Goal: Task Accomplishment & Management: Manage account settings

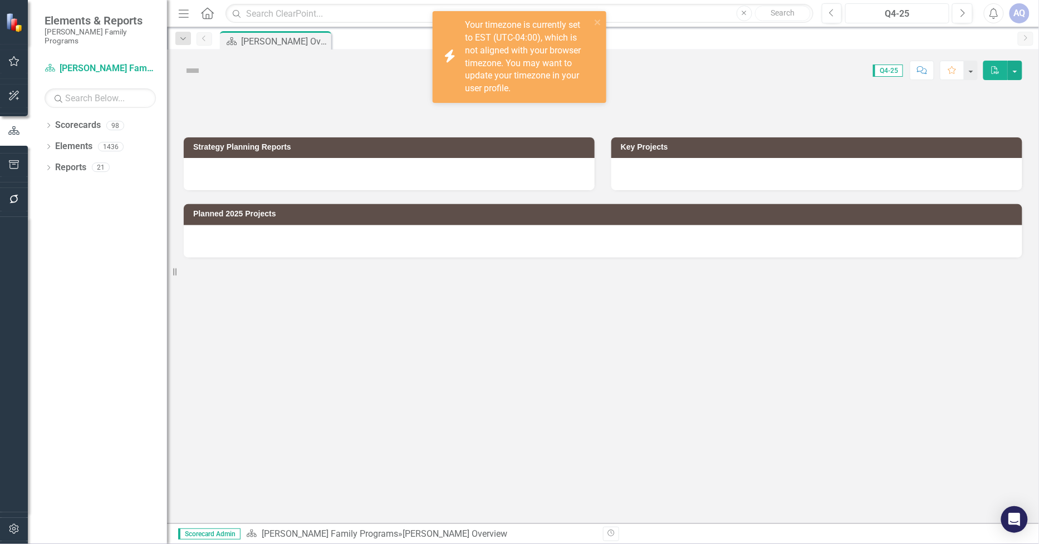
click at [891, 4] on button "Q4-25" at bounding box center [897, 13] width 104 height 20
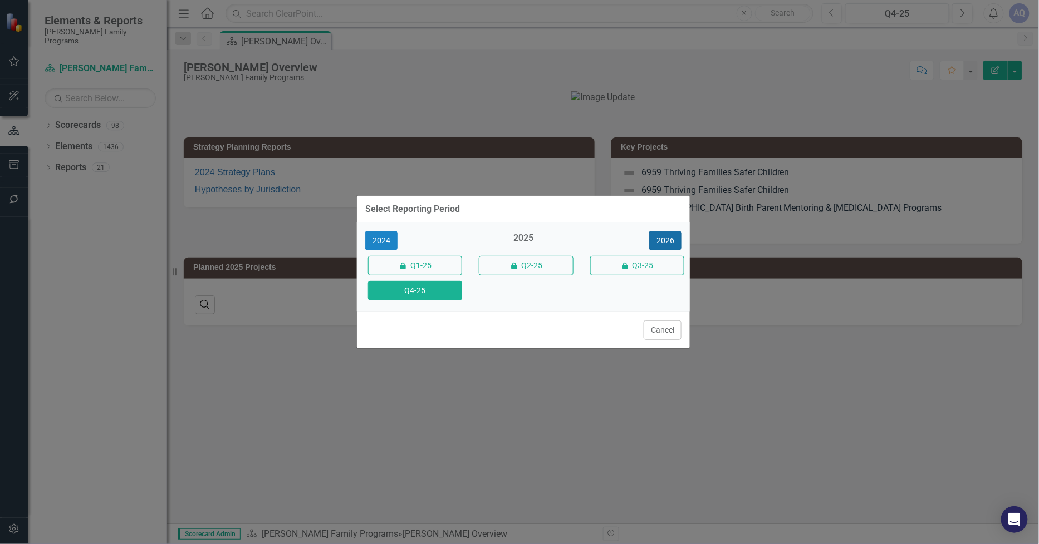
click at [664, 236] on button "2026" at bounding box center [665, 240] width 32 height 19
click at [399, 295] on button "Q4-26" at bounding box center [415, 290] width 94 height 19
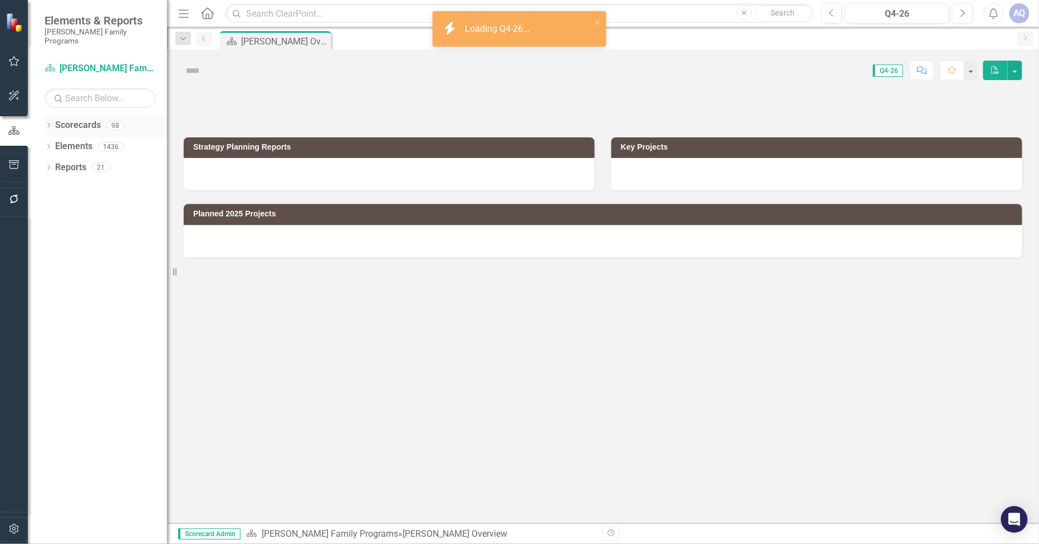
click at [51, 124] on icon "Dropdown" at bounding box center [49, 127] width 8 height 6
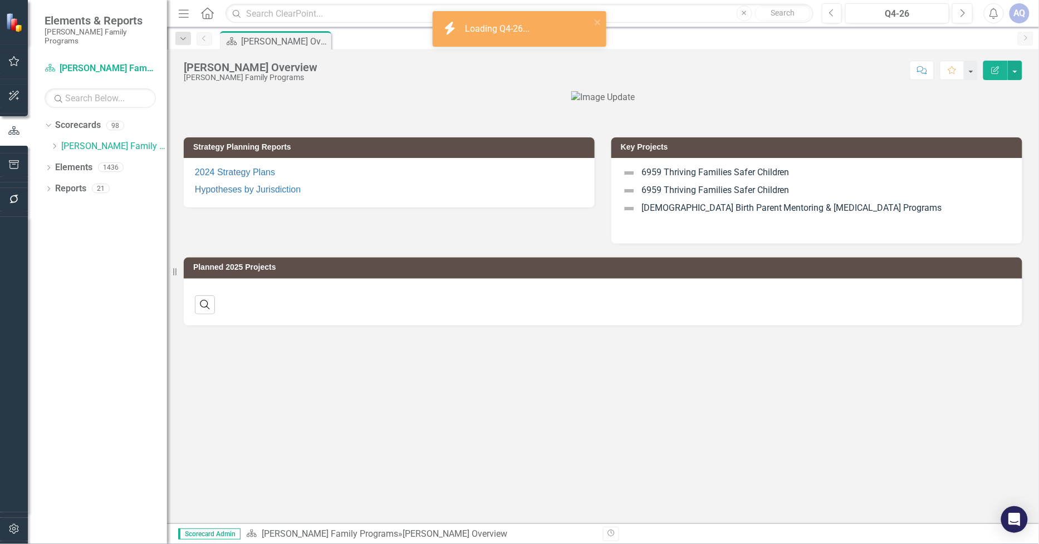
click at [54, 143] on icon "Dropdown" at bounding box center [54, 146] width 8 height 7
click at [67, 227] on icon "Dropdown" at bounding box center [65, 230] width 8 height 7
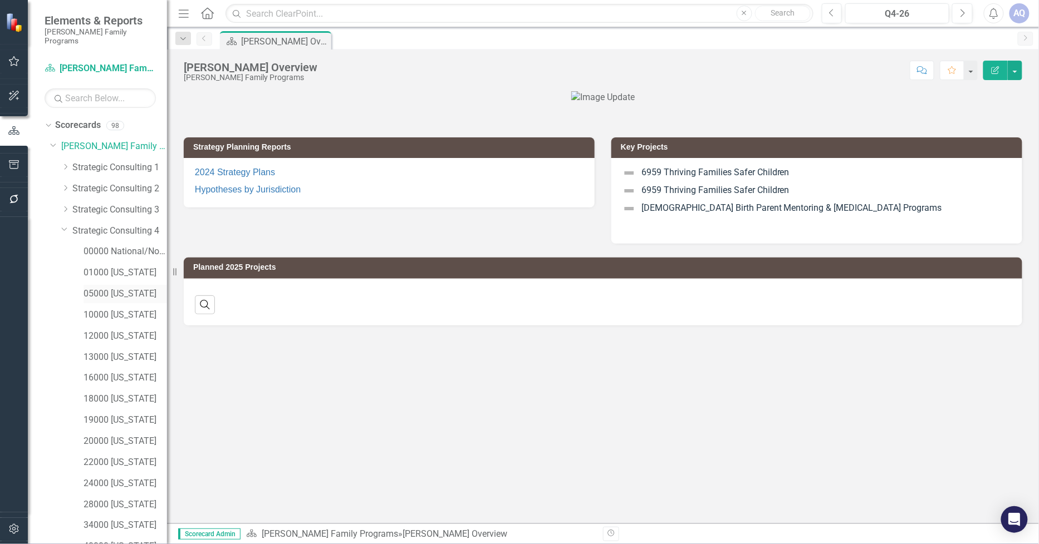
click at [136, 288] on link "05000 [US_STATE]" at bounding box center [124, 294] width 83 height 13
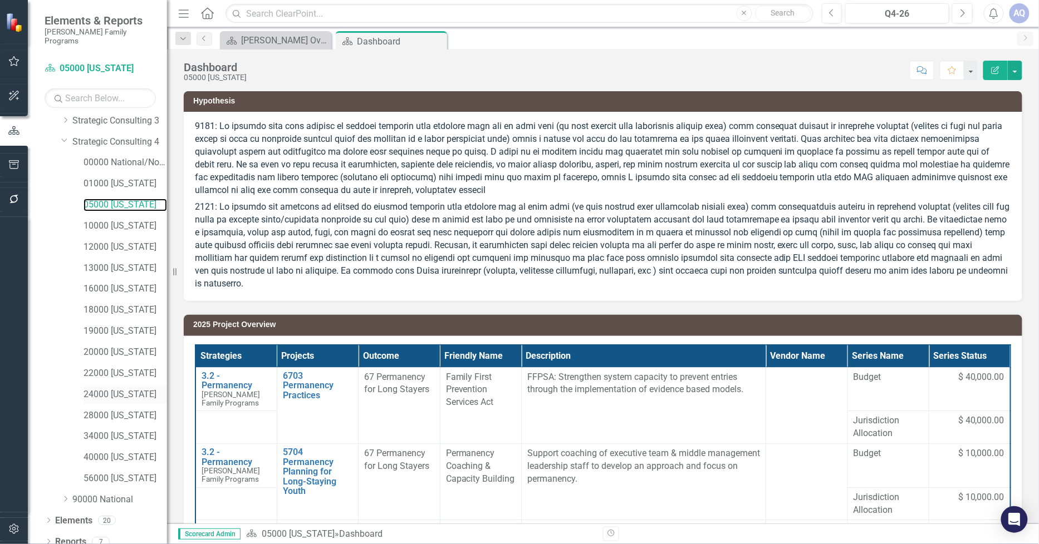
scroll to position [90, 0]
click at [50, 539] on icon "Dropdown" at bounding box center [49, 542] width 8 height 6
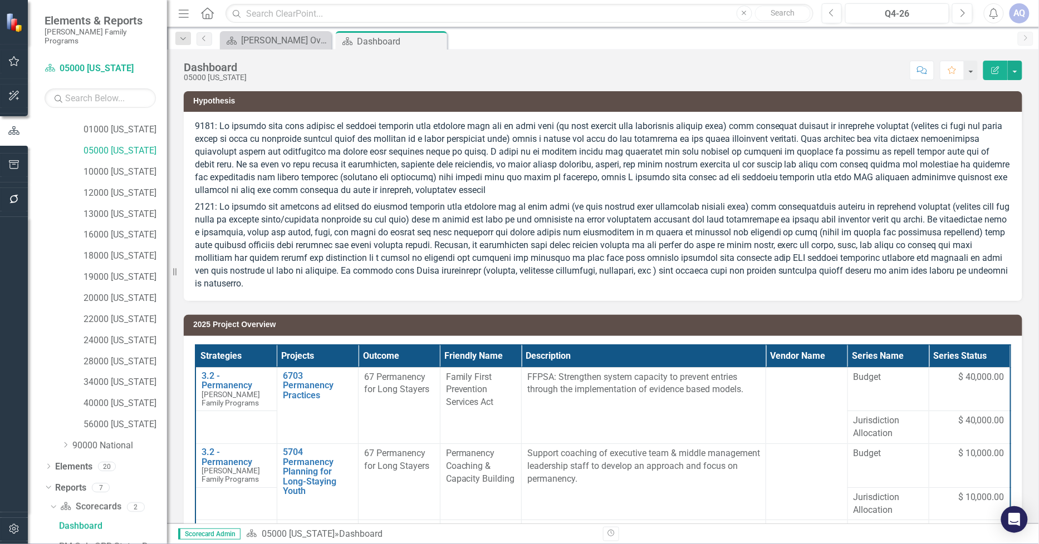
scroll to position [228, 0]
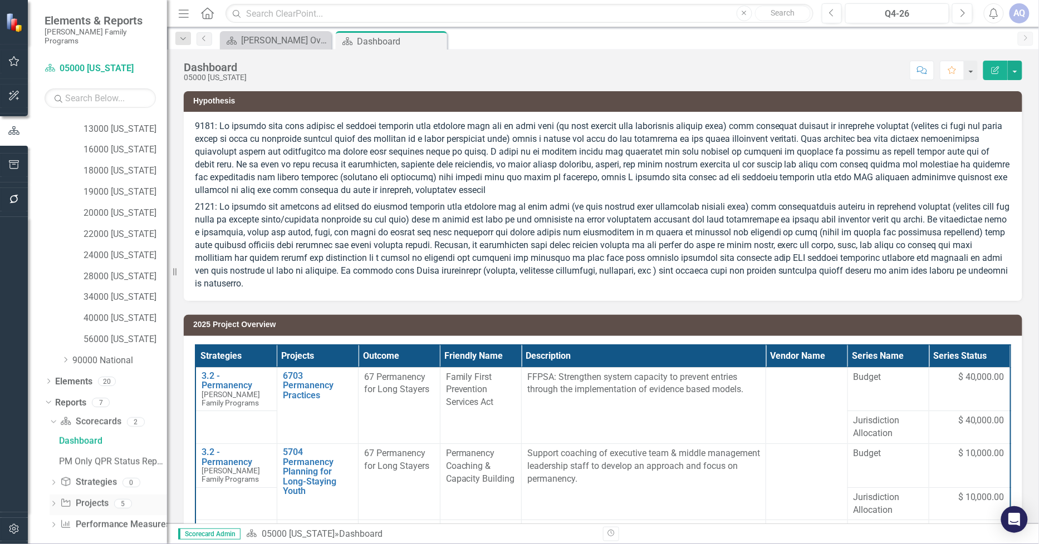
click at [55, 502] on icon "Dropdown" at bounding box center [54, 505] width 8 height 6
click at [115, 479] on div "2026 Jurisdictional Projects Assessment" at bounding box center [113, 484] width 108 height 10
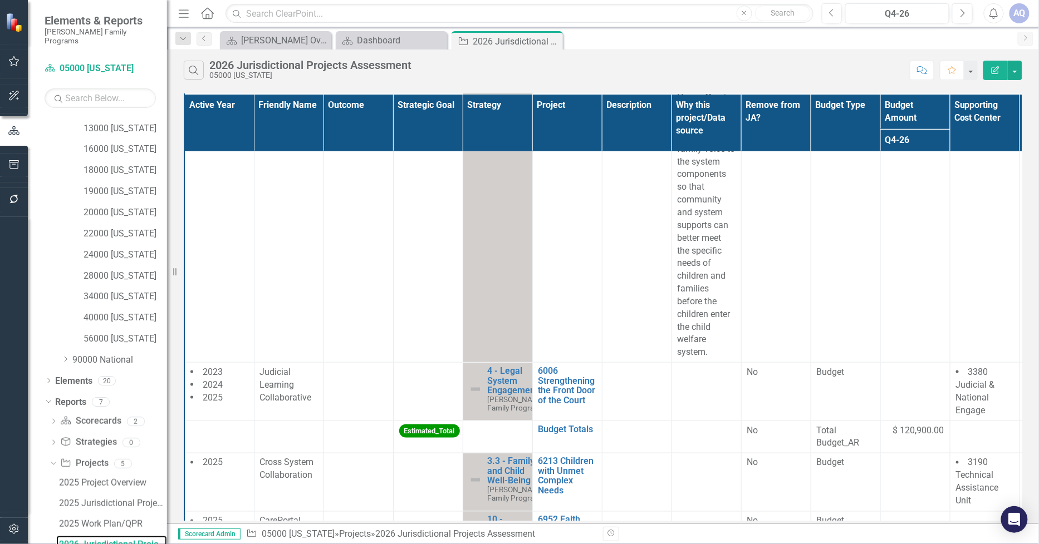
scroll to position [2102, 0]
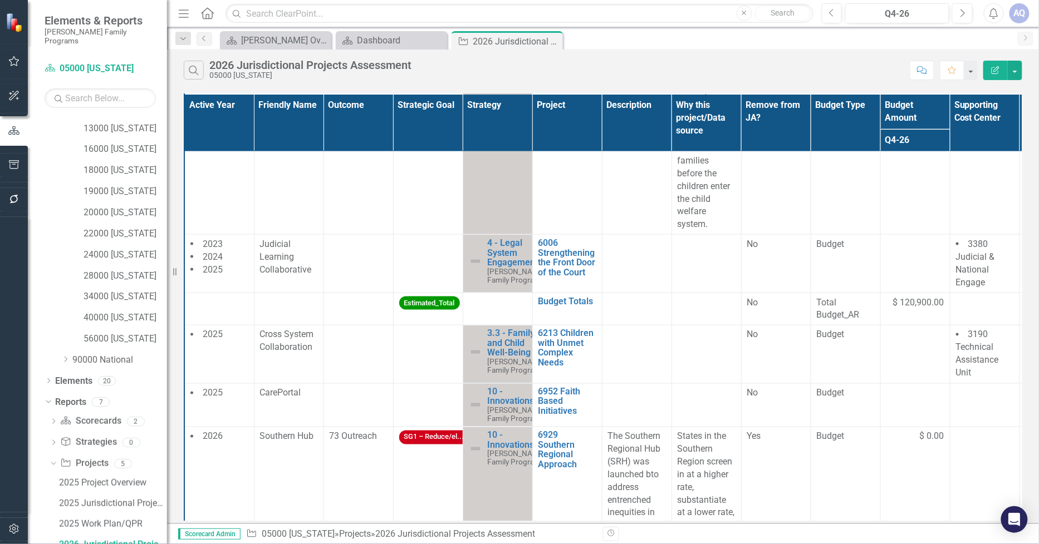
click at [1000, 71] on icon "Edit Report" at bounding box center [995, 70] width 10 height 8
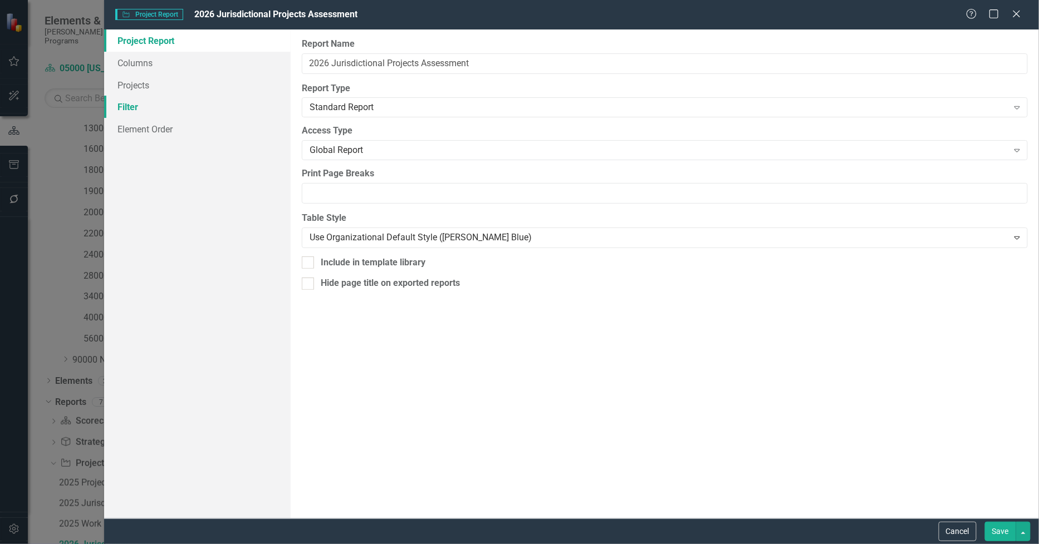
click at [142, 102] on link "Filter" at bounding box center [197, 107] width 187 height 22
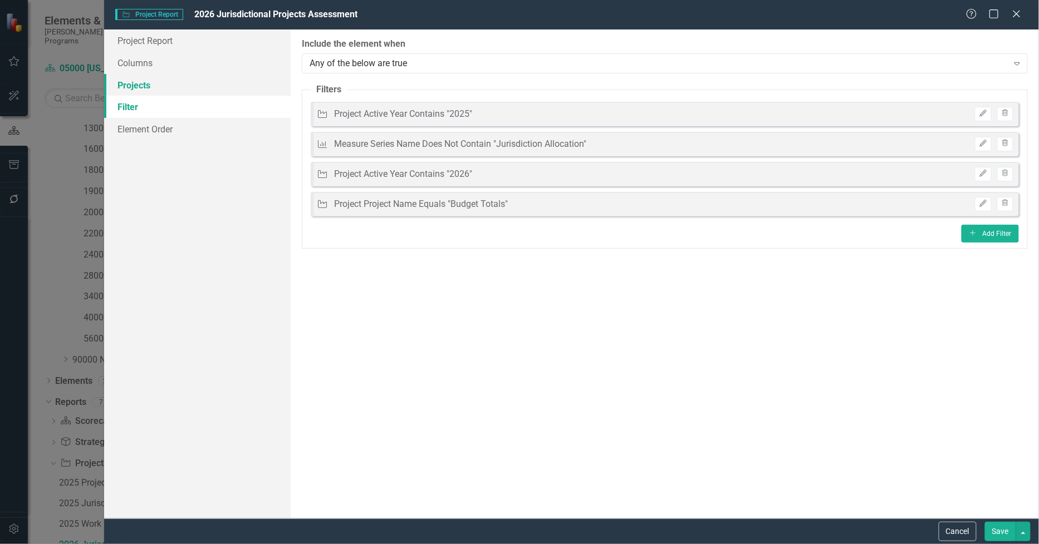
click at [138, 83] on link "Projects" at bounding box center [197, 85] width 187 height 22
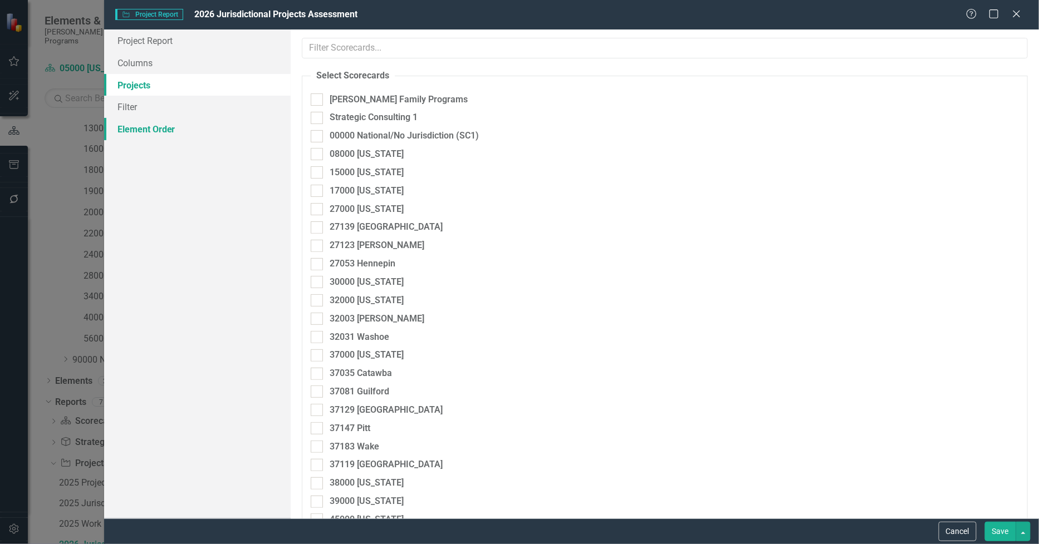
click at [141, 130] on link "Element Order" at bounding box center [197, 129] width 187 height 22
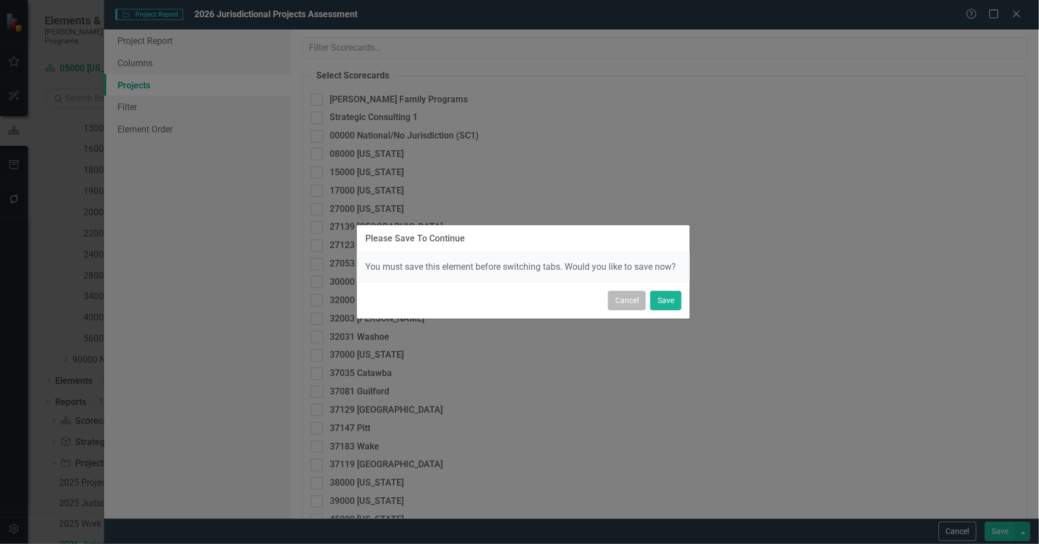
click at [636, 299] on button "Cancel" at bounding box center [627, 300] width 38 height 19
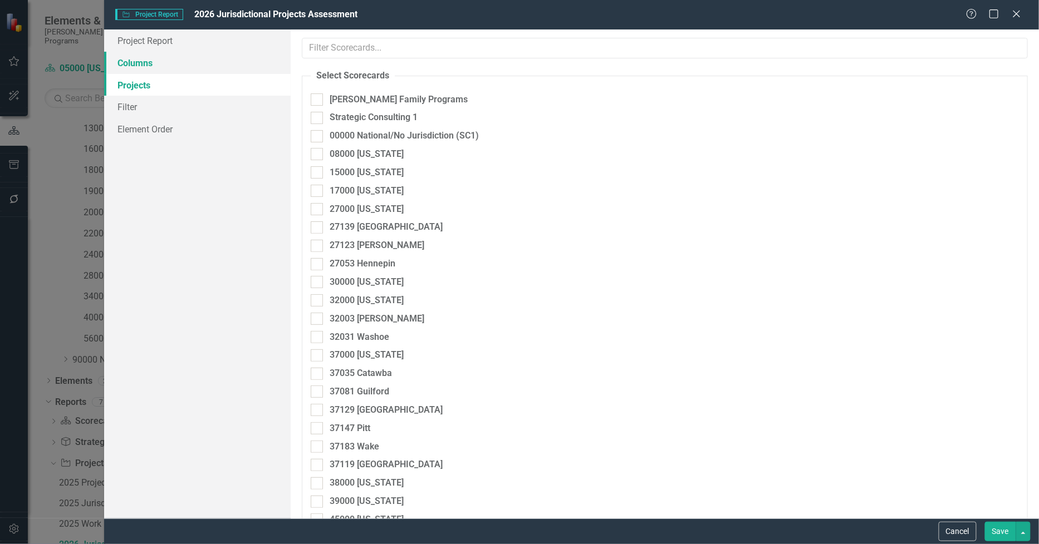
click at [151, 63] on link "Columns" at bounding box center [197, 63] width 187 height 22
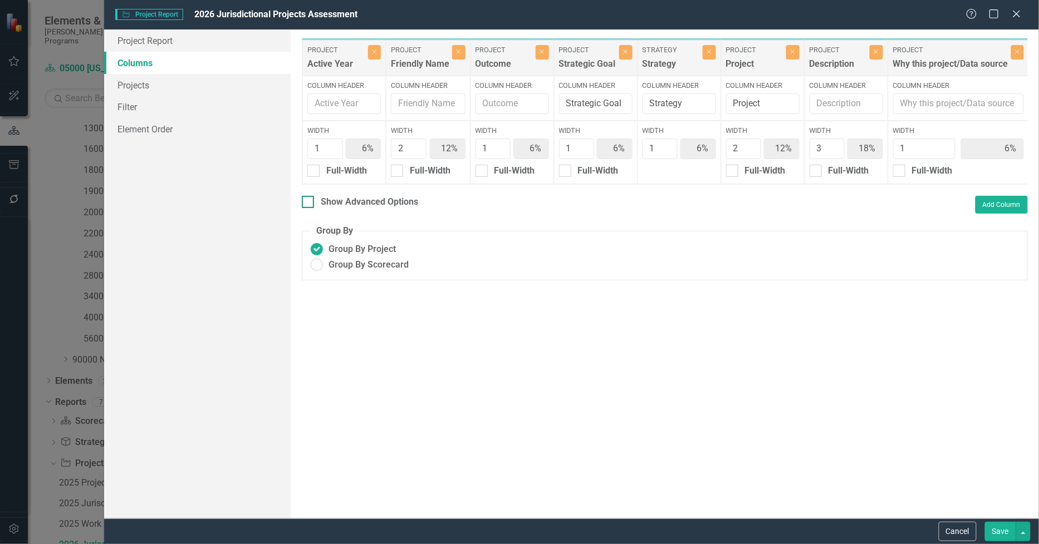
click at [315, 206] on div "Show Advanced Options" at bounding box center [360, 202] width 116 height 13
click at [309, 203] on input "Show Advanced Options" at bounding box center [305, 199] width 7 height 7
checkbox input "true"
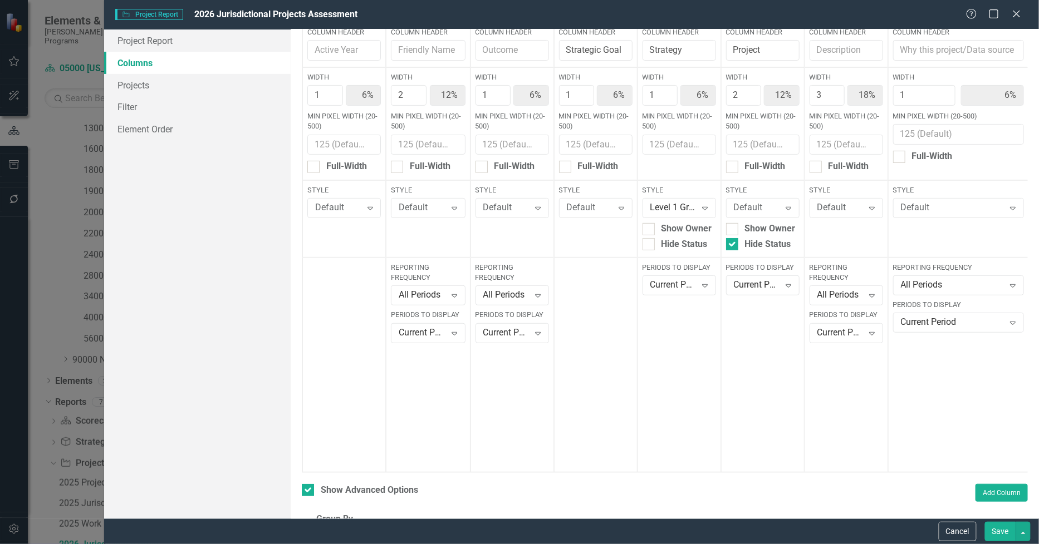
scroll to position [0, 0]
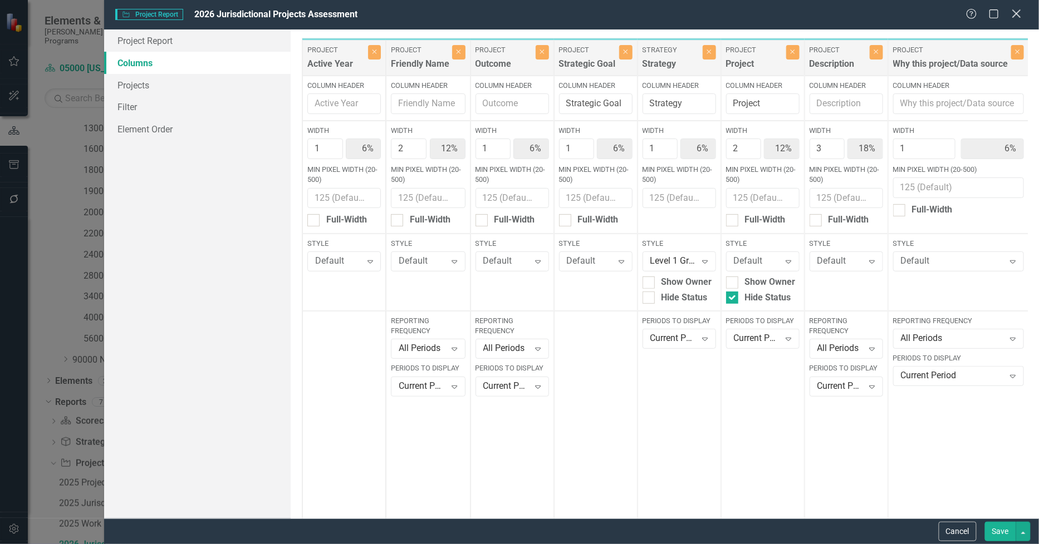
click at [1015, 16] on icon at bounding box center [1016, 13] width 8 height 8
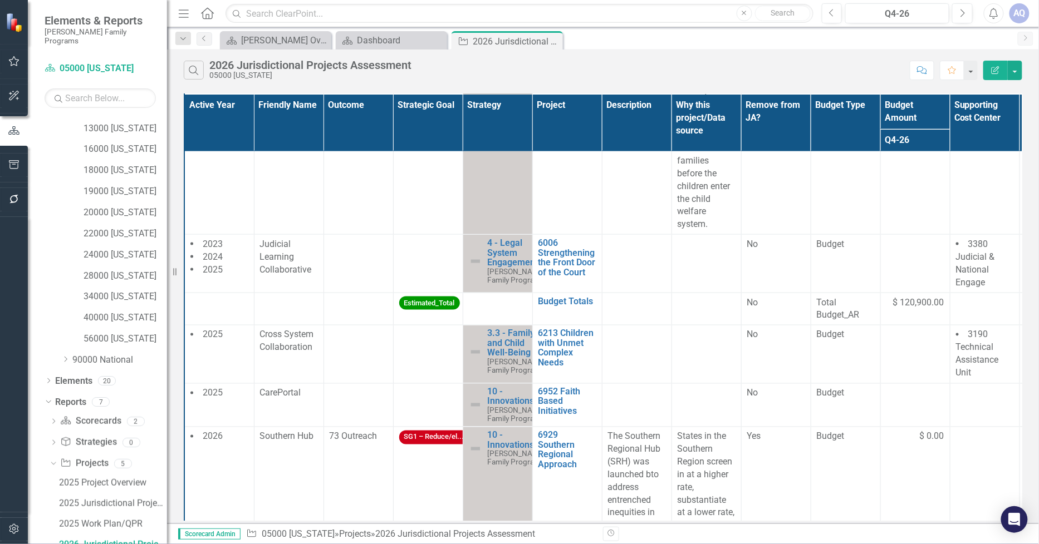
click at [998, 66] on icon "Edit Report" at bounding box center [995, 70] width 10 height 8
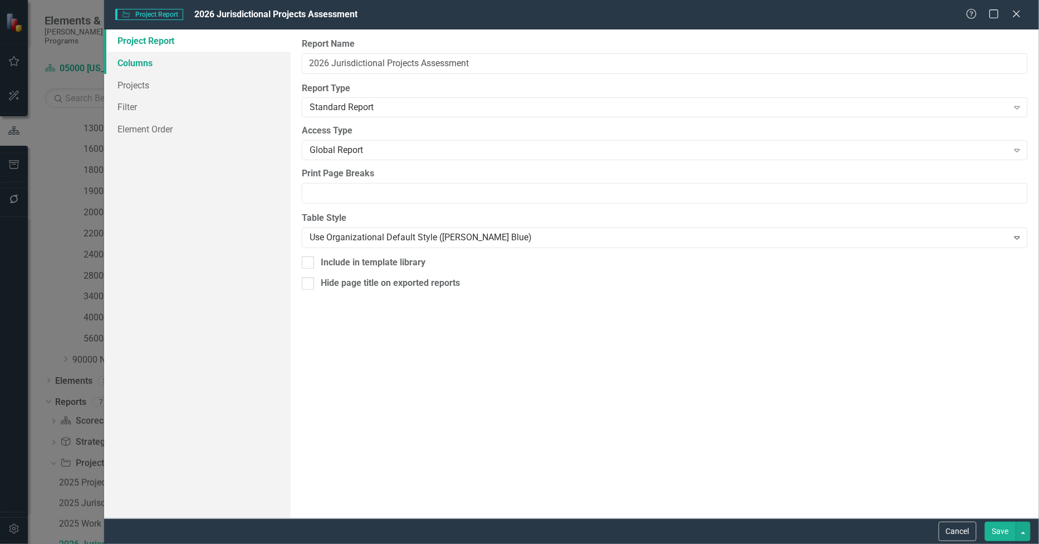
click at [142, 66] on link "Columns" at bounding box center [197, 63] width 187 height 22
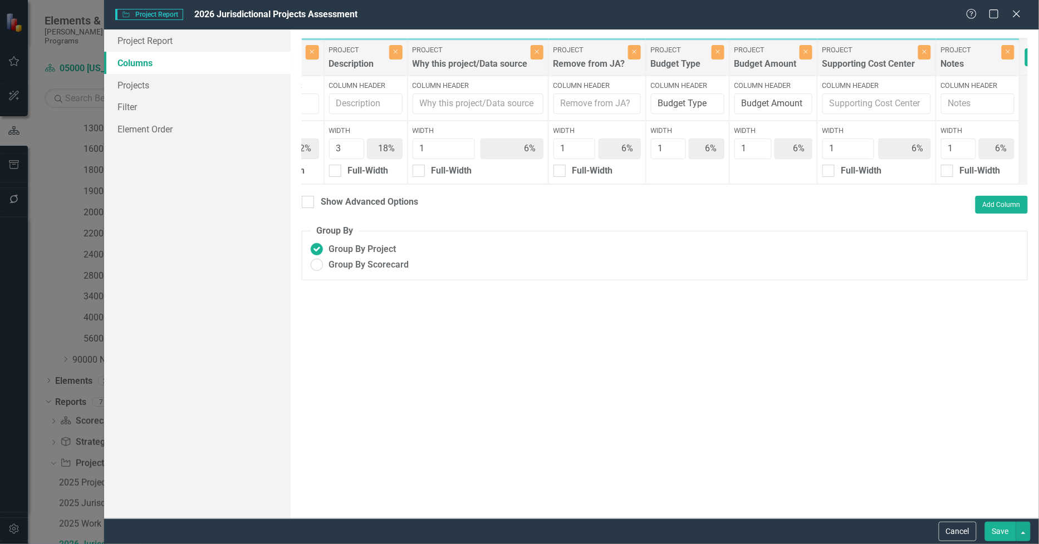
scroll to position [0, 549]
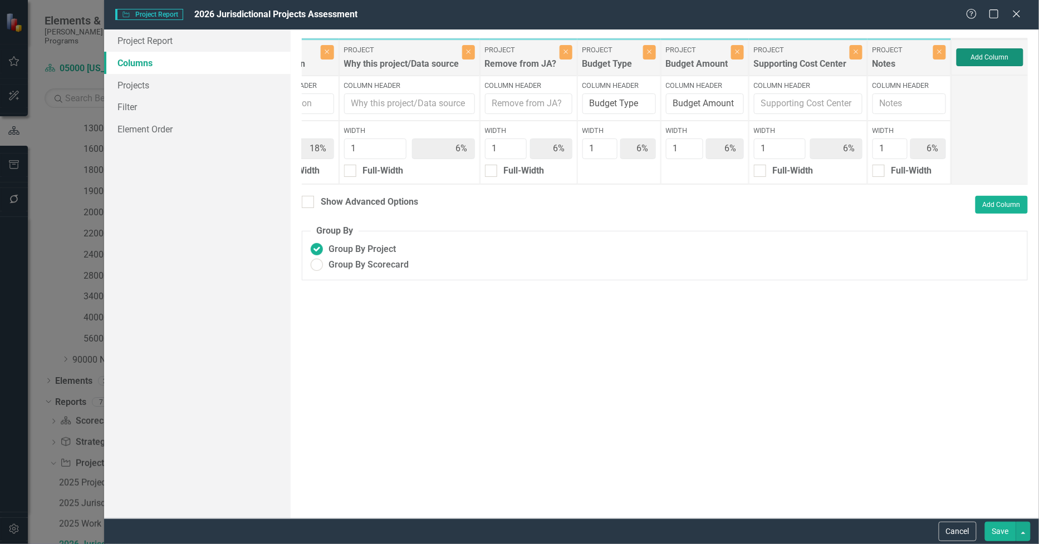
click at [974, 53] on button "Add Column" at bounding box center [989, 57] width 67 height 18
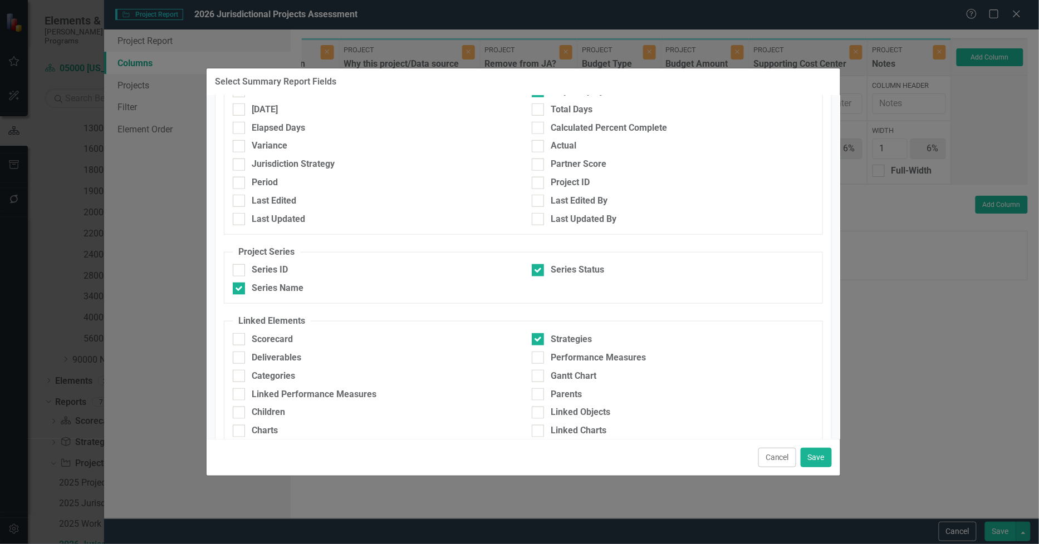
scroll to position [421, 0]
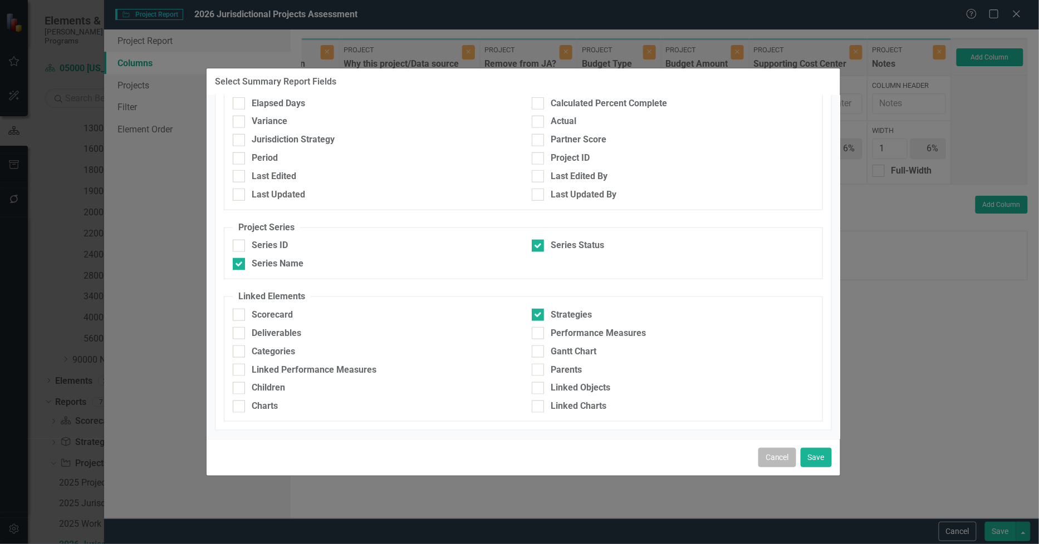
click at [767, 455] on button "Cancel" at bounding box center [777, 457] width 38 height 19
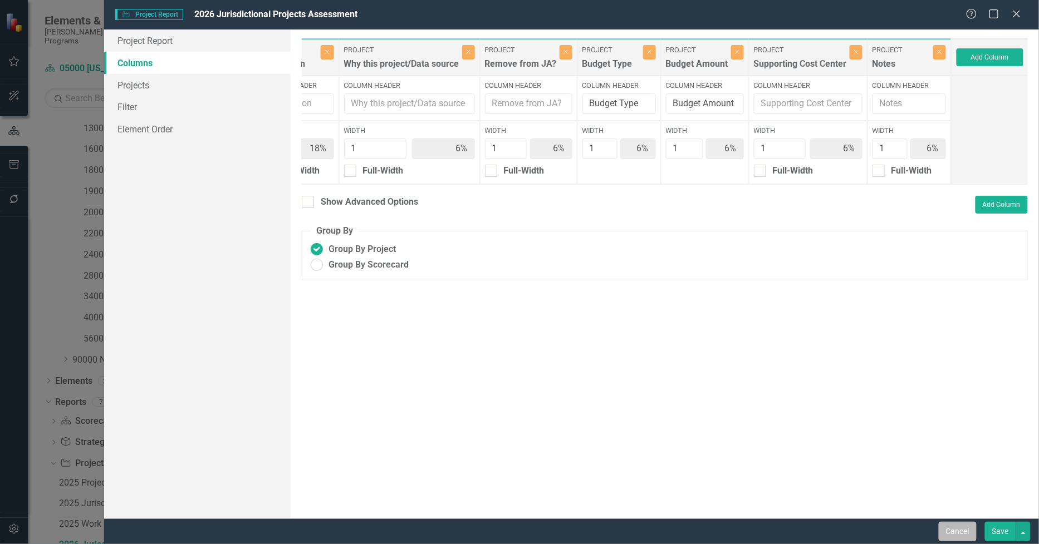
click at [967, 536] on button "Cancel" at bounding box center [957, 531] width 38 height 19
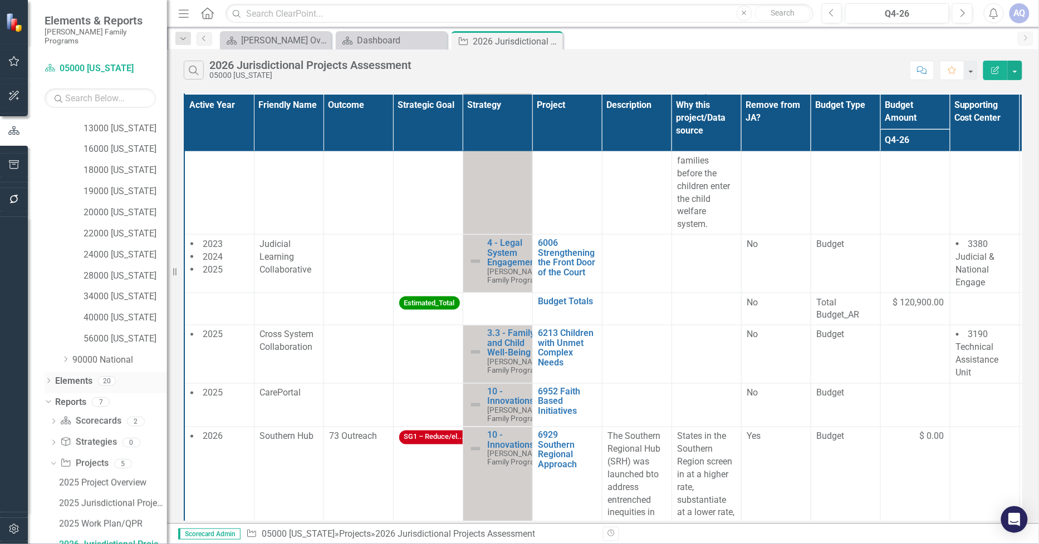
scroll to position [290, 0]
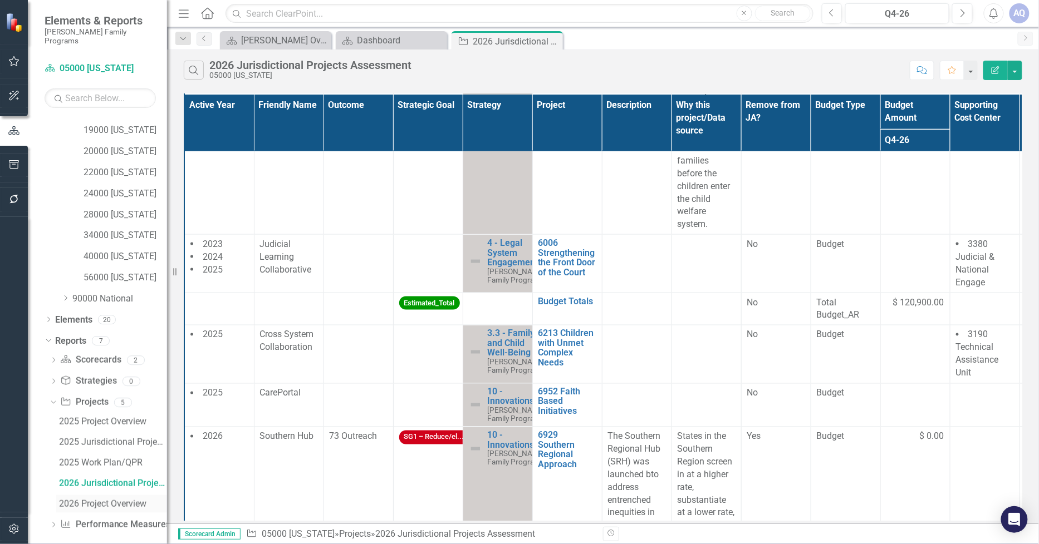
click at [132, 499] on div "2026 Project Overview" at bounding box center [113, 504] width 108 height 10
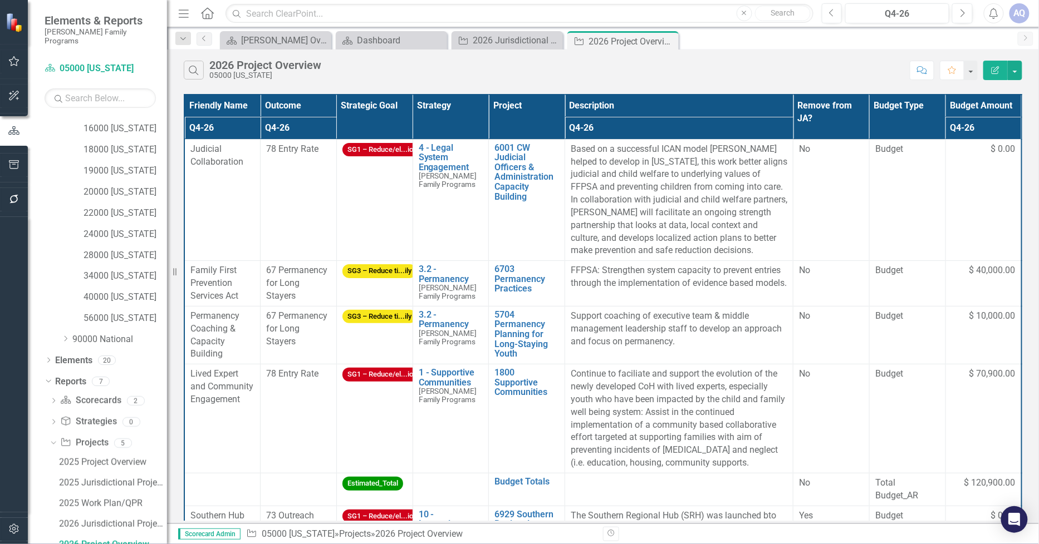
click at [993, 67] on icon "Edit Report" at bounding box center [995, 70] width 10 height 8
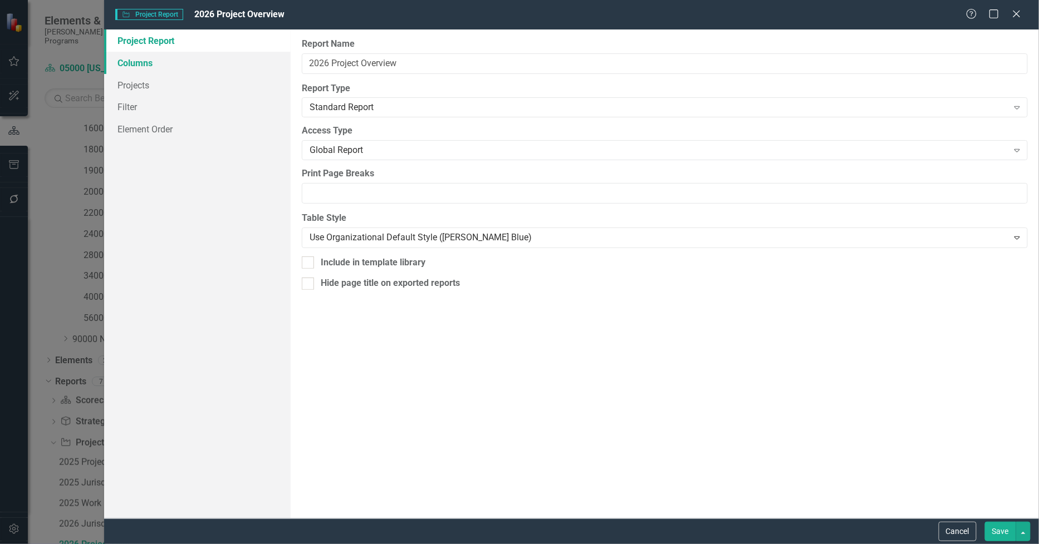
click at [157, 66] on link "Columns" at bounding box center [197, 63] width 187 height 22
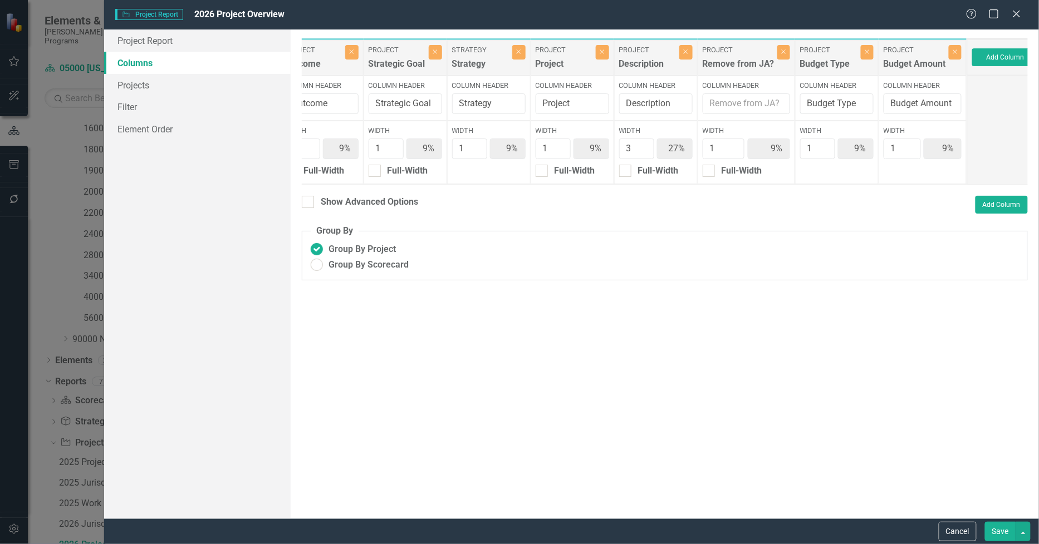
scroll to position [0, 120]
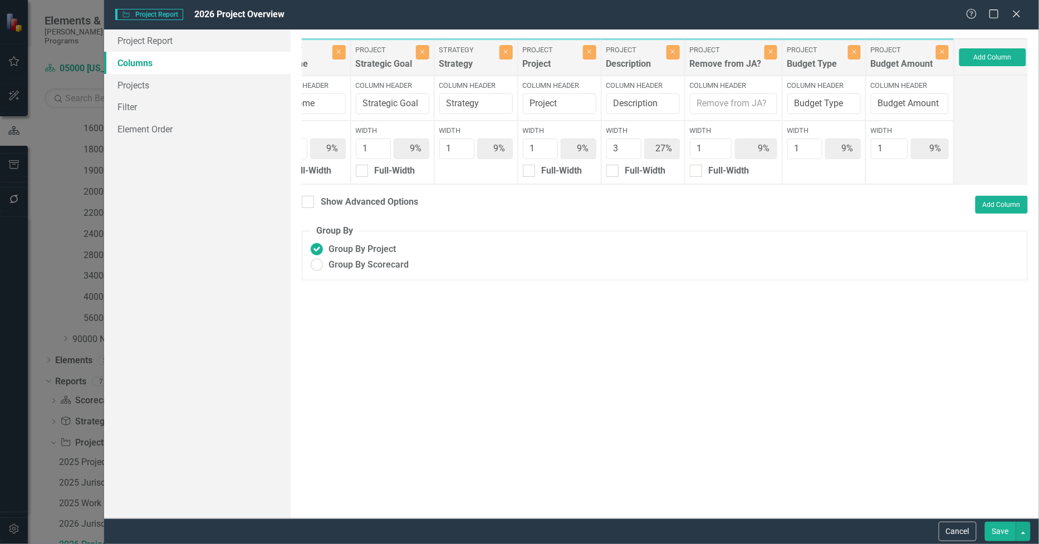
drag, startPoint x: 854, startPoint y: 184, endPoint x: 806, endPoint y: 182, distance: 48.5
click at [811, 183] on div "Project Friendly Name Close Column Header Friendly Name Width 1 9% Full-Width P…" at bounding box center [567, 111] width 771 height 147
click at [178, 114] on link "Filter" at bounding box center [197, 107] width 187 height 22
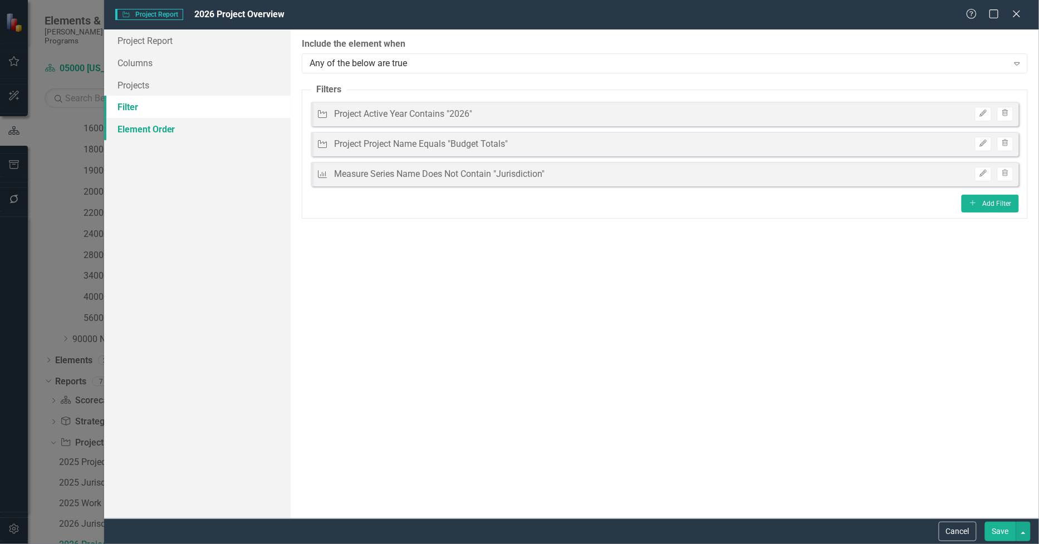
click at [181, 127] on link "Element Order" at bounding box center [197, 129] width 187 height 22
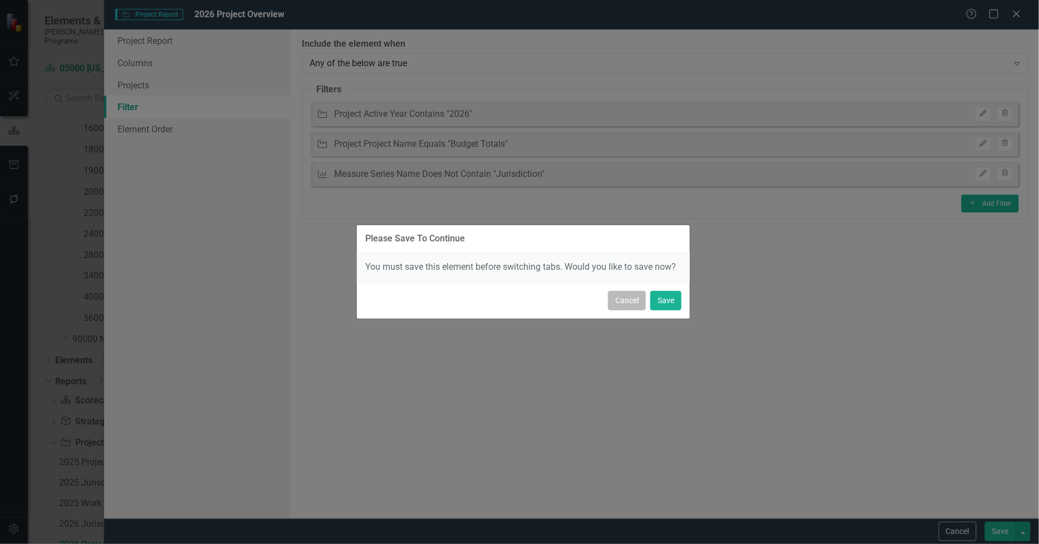
click at [626, 307] on button "Cancel" at bounding box center [627, 300] width 38 height 19
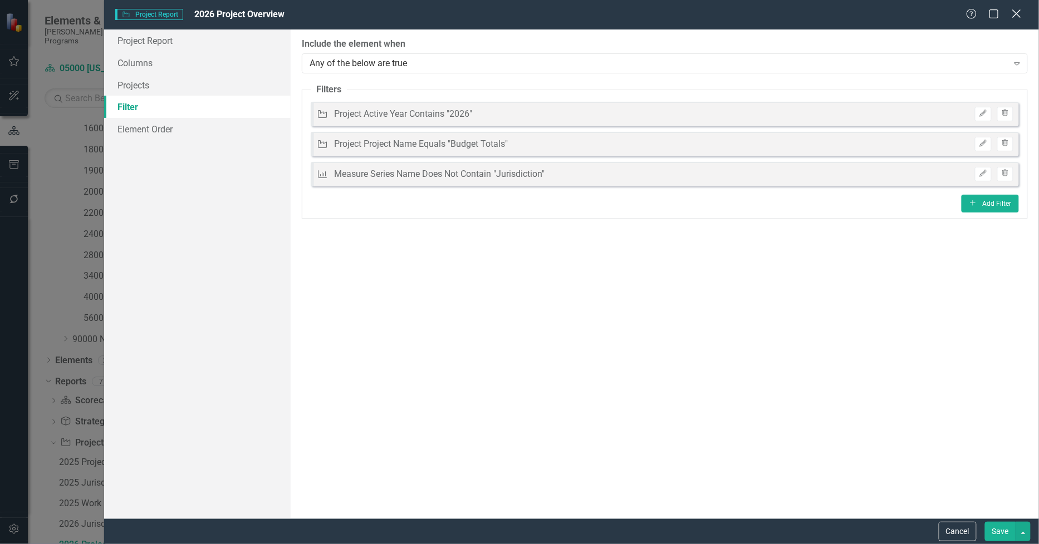
click at [1019, 12] on icon at bounding box center [1016, 13] width 8 height 8
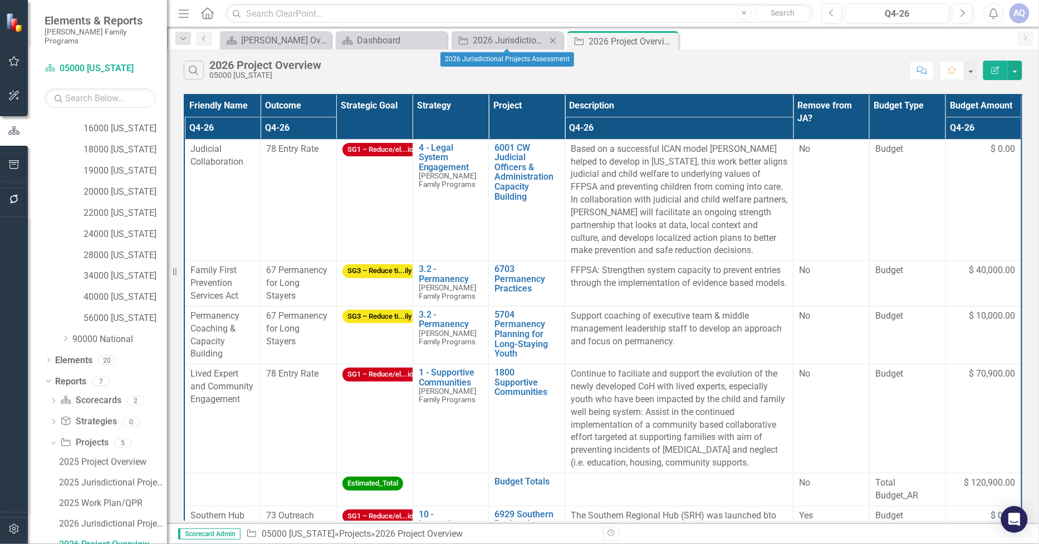
click at [515, 31] on div "Project 2026 Jurisdictional Projects Assessment Close" at bounding box center [506, 40] width 111 height 18
click at [524, 41] on div "2026 Jurisdictional Projects Assessment" at bounding box center [509, 40] width 73 height 14
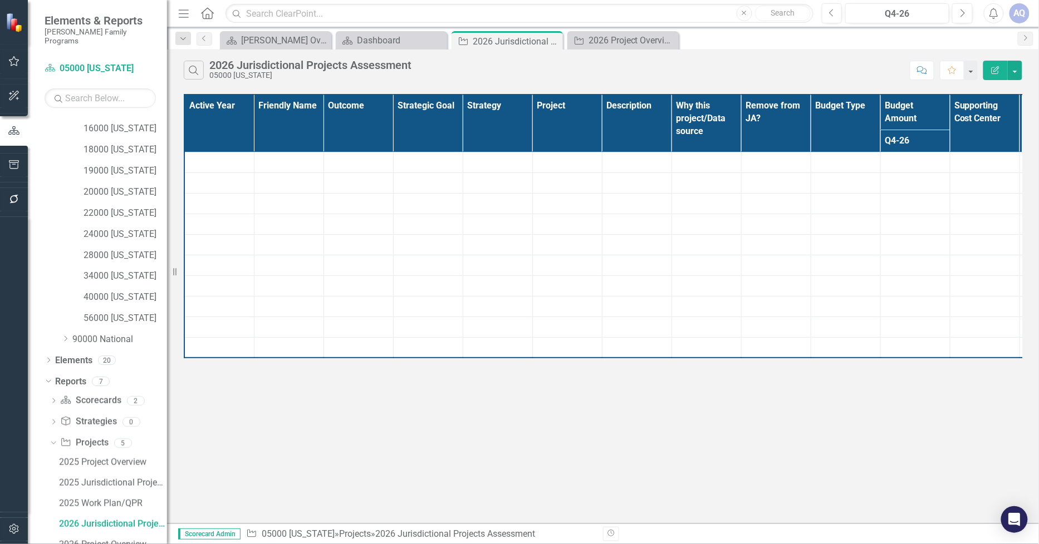
scroll to position [229, 0]
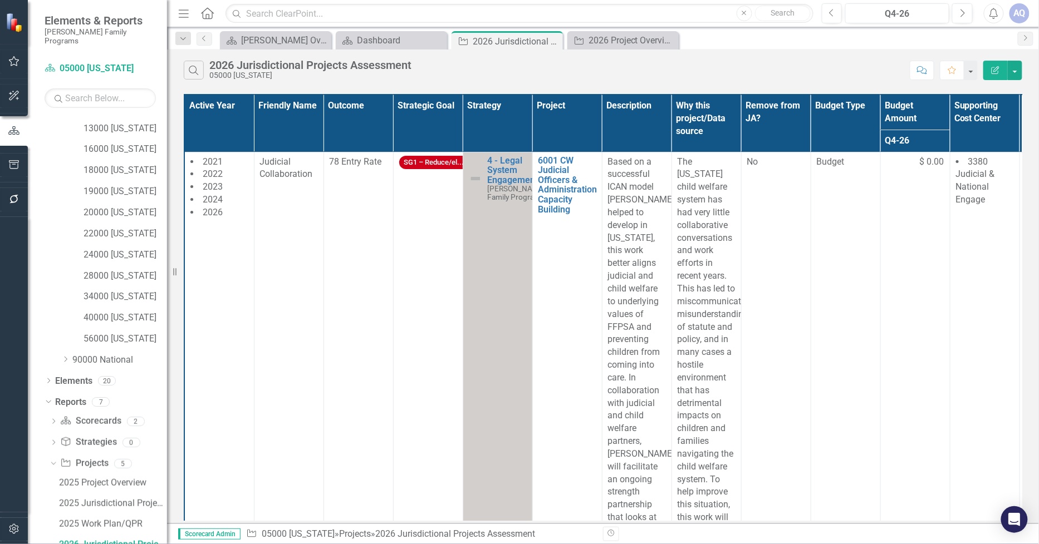
click at [997, 70] on icon "Edit Report" at bounding box center [995, 70] width 10 height 8
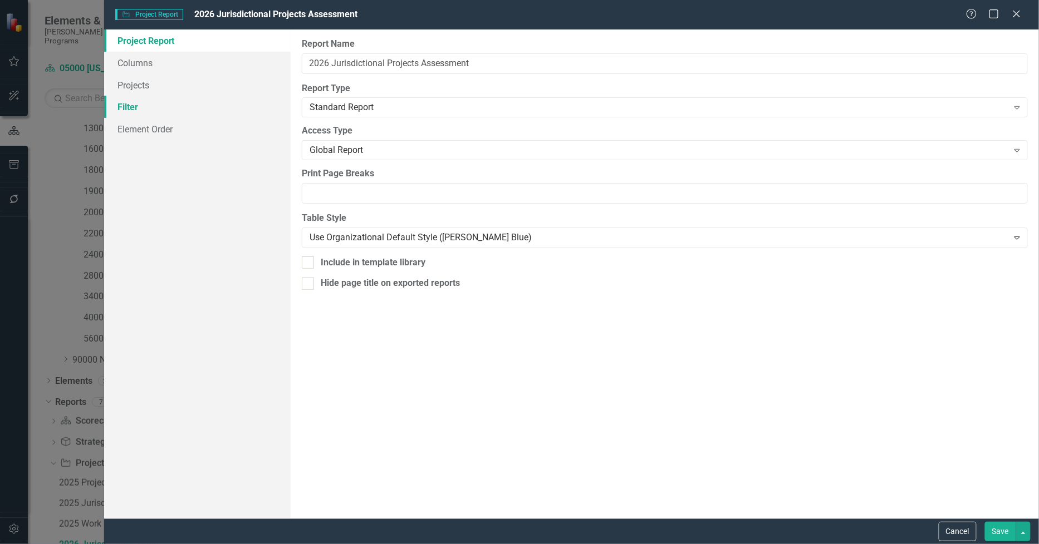
click at [131, 110] on link "Filter" at bounding box center [197, 107] width 187 height 22
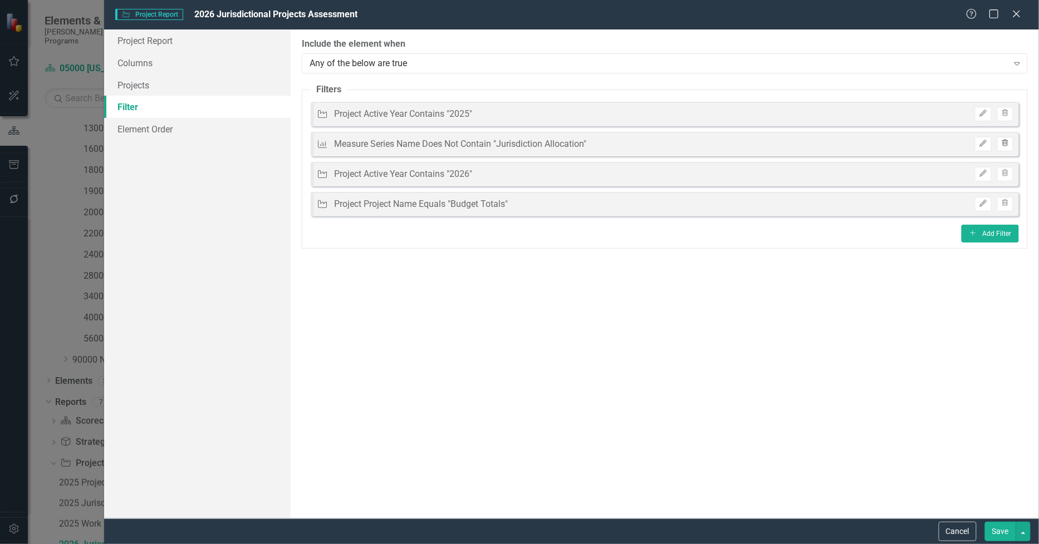
click at [1005, 146] on button "Trash" at bounding box center [1005, 144] width 16 height 14
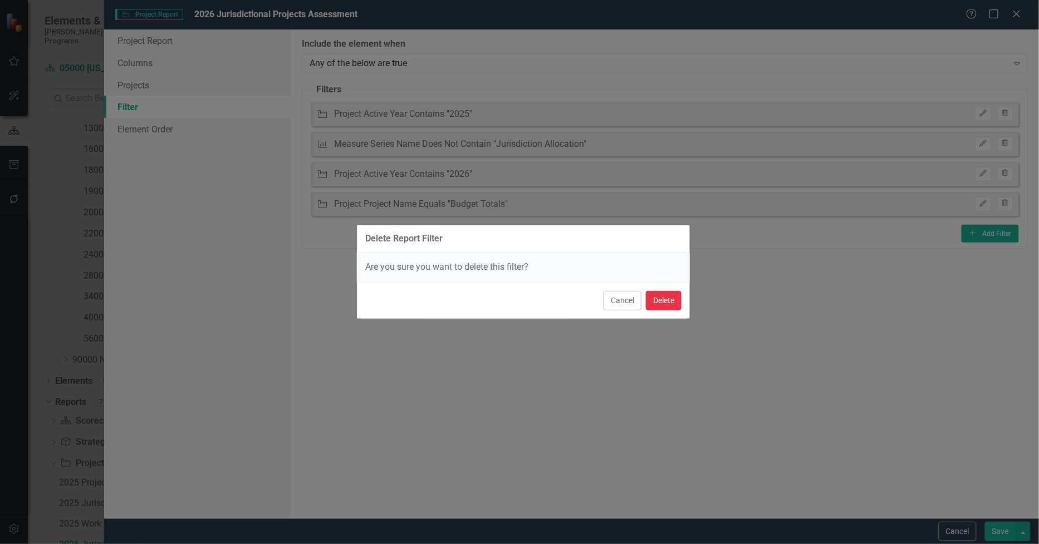
click at [668, 301] on button "Delete" at bounding box center [664, 300] width 36 height 19
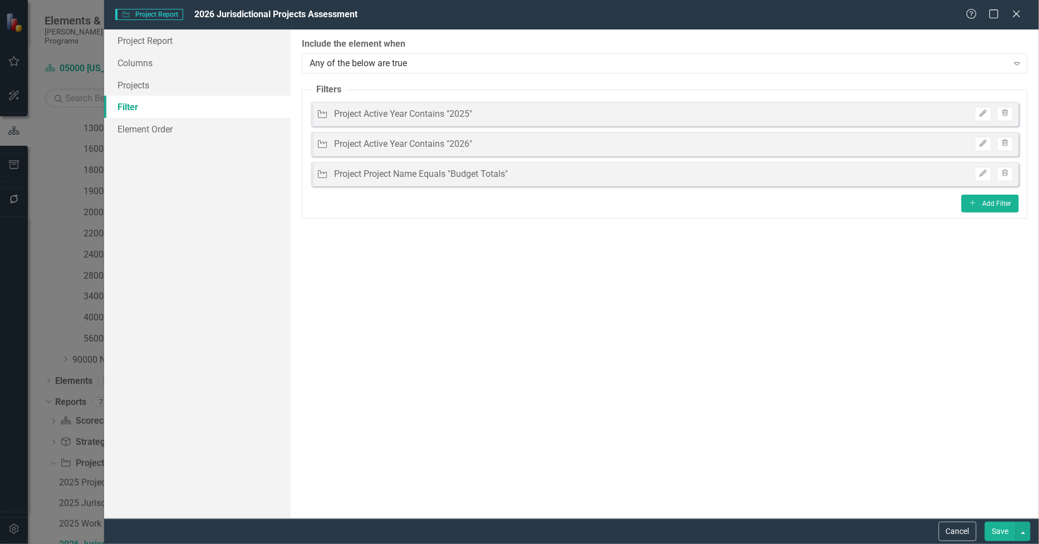
click at [993, 535] on button "Save" at bounding box center [1000, 531] width 31 height 19
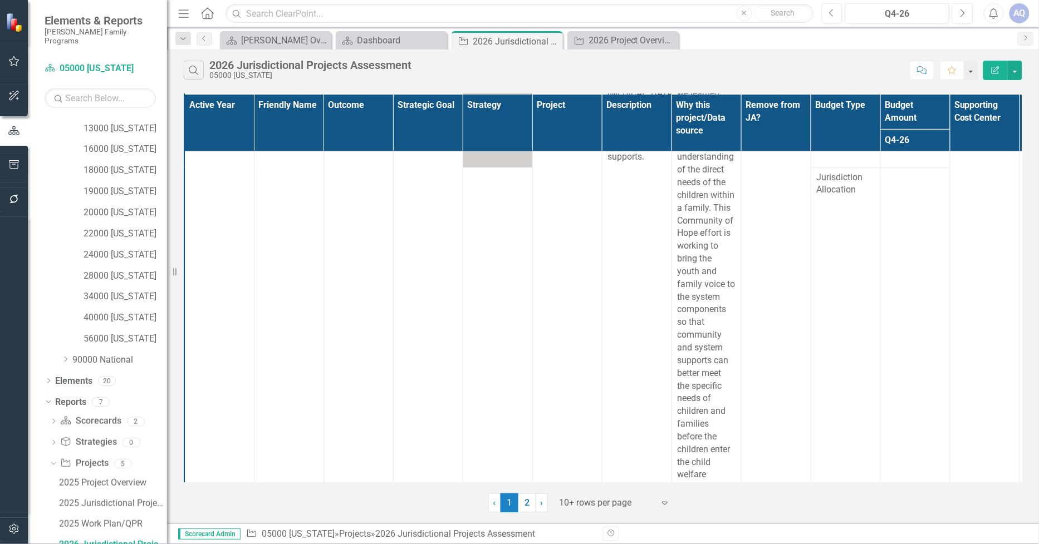
scroll to position [1840, 0]
click at [567, 501] on div at bounding box center [606, 503] width 95 height 15
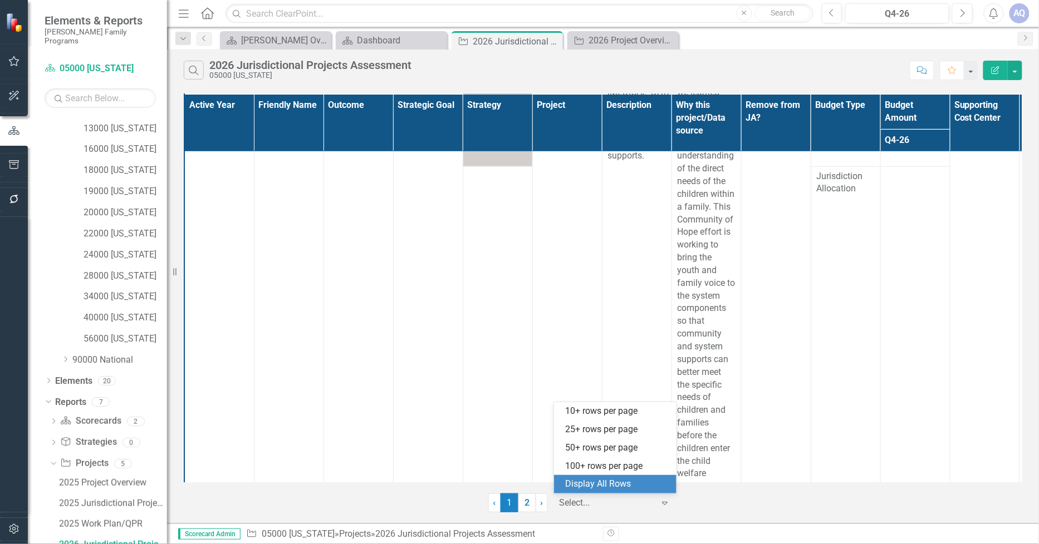
click at [573, 487] on div "Display All Rows" at bounding box center [617, 484] width 105 height 13
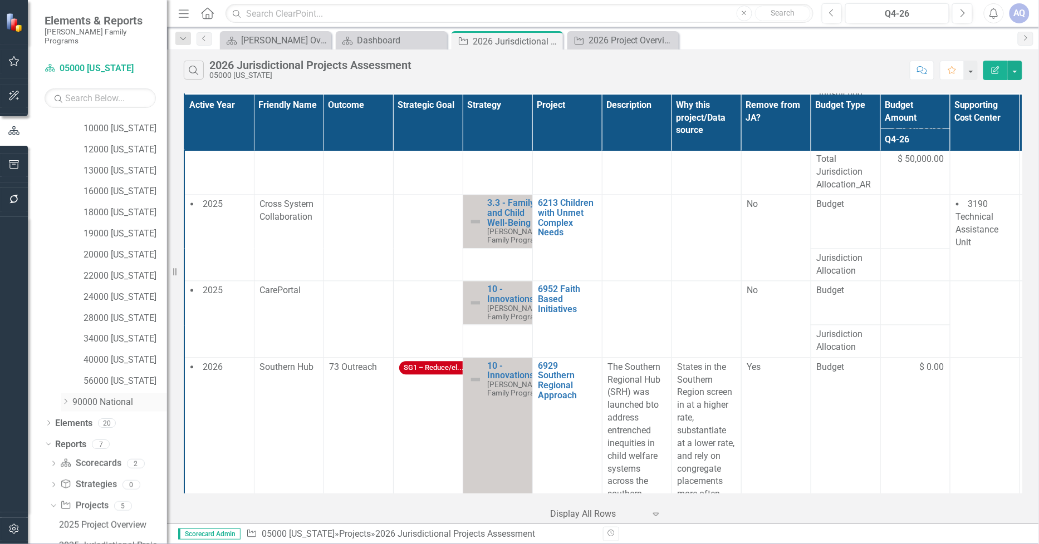
scroll to position [105, 0]
click at [129, 247] on link "13000 [US_STATE]" at bounding box center [124, 253] width 83 height 13
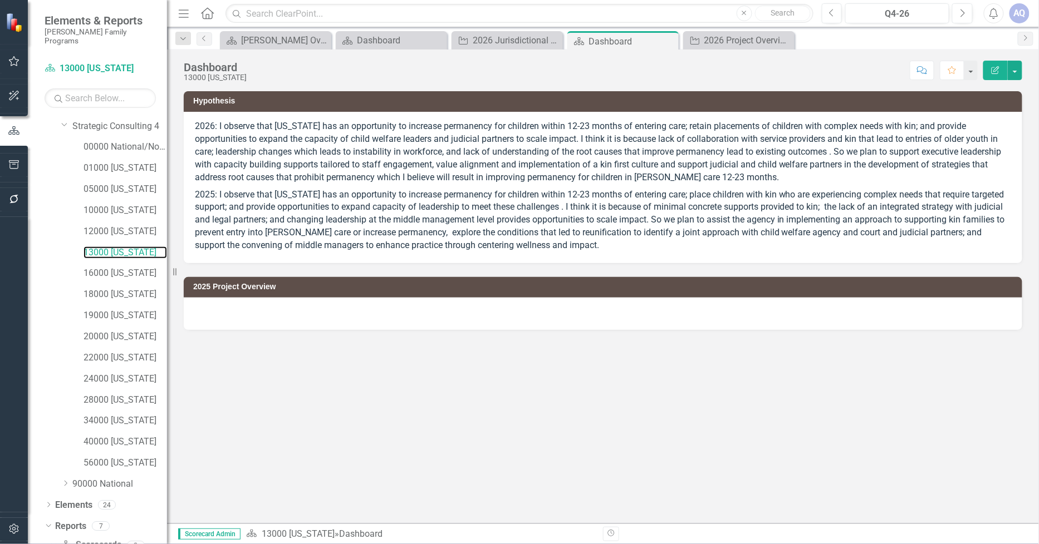
scroll to position [125, 0]
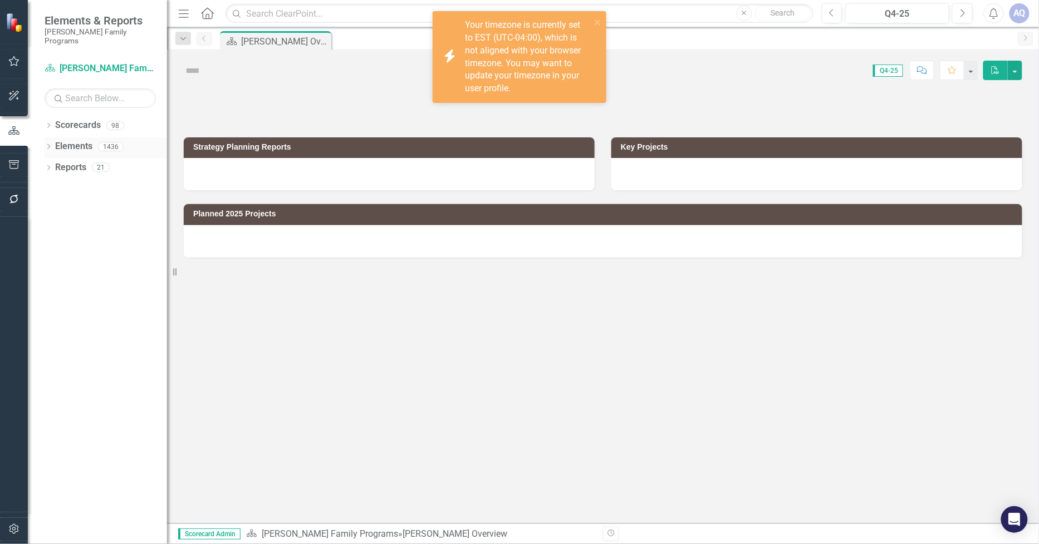
drag, startPoint x: 51, startPoint y: 117, endPoint x: 57, endPoint y: 152, distance: 35.7
click at [51, 124] on icon "Dropdown" at bounding box center [49, 127] width 8 height 6
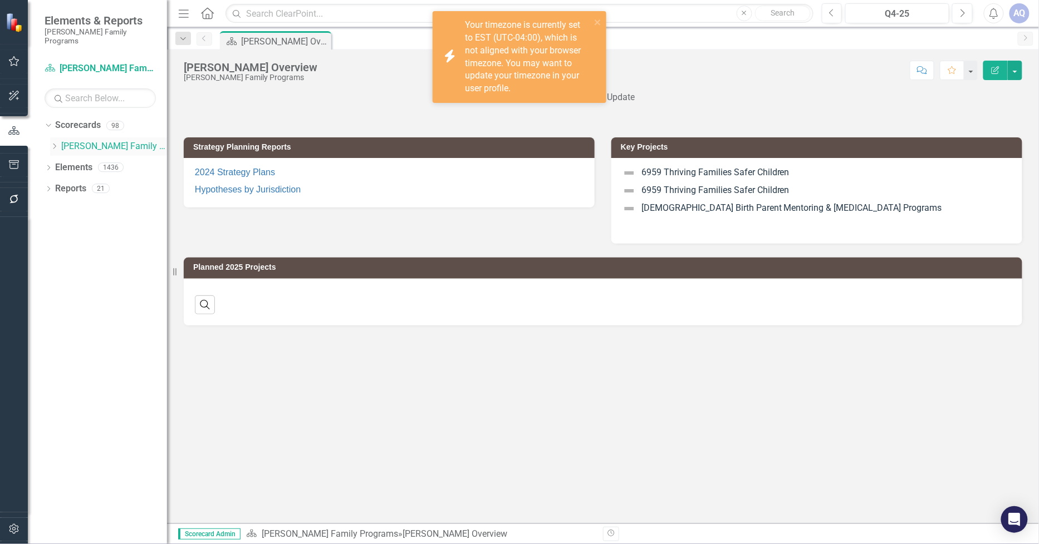
click at [56, 144] on icon at bounding box center [54, 147] width 3 height 6
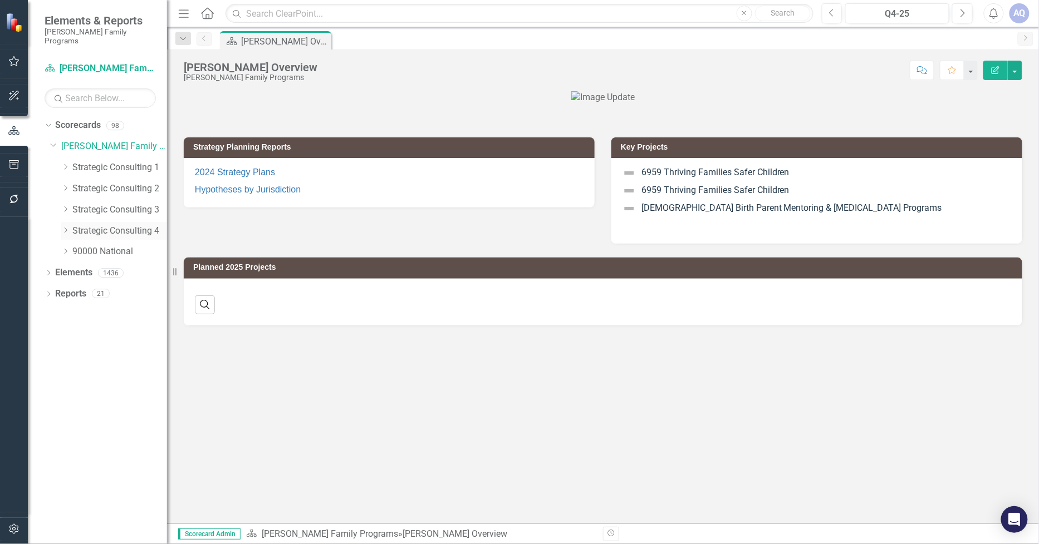
click at [67, 227] on icon "Dropdown" at bounding box center [65, 230] width 8 height 7
